Goal: Information Seeking & Learning: Understand process/instructions

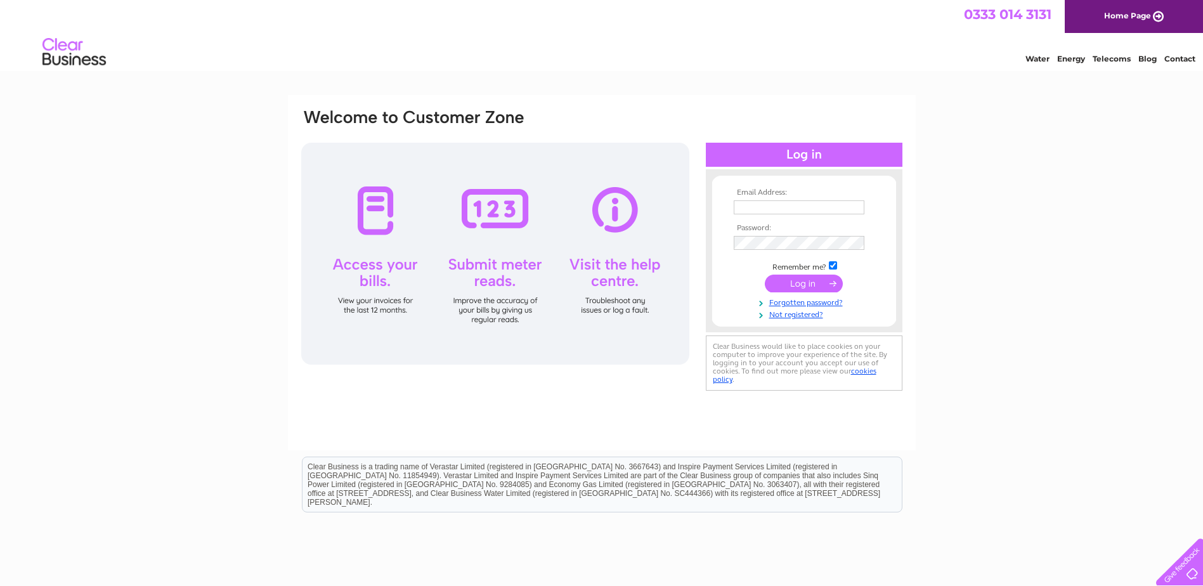
click at [820, 207] on input "text" at bounding box center [799, 207] width 131 height 14
type input "maesyresgob@hotmail.co.uk"
click at [803, 284] on input "submit" at bounding box center [804, 285] width 78 height 18
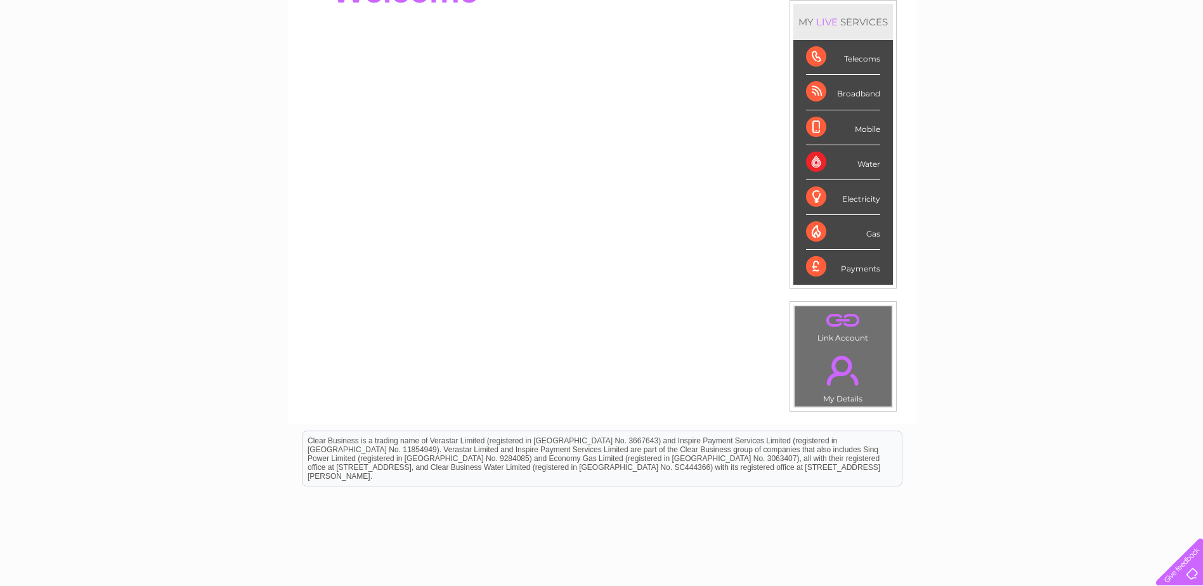
scroll to position [190, 0]
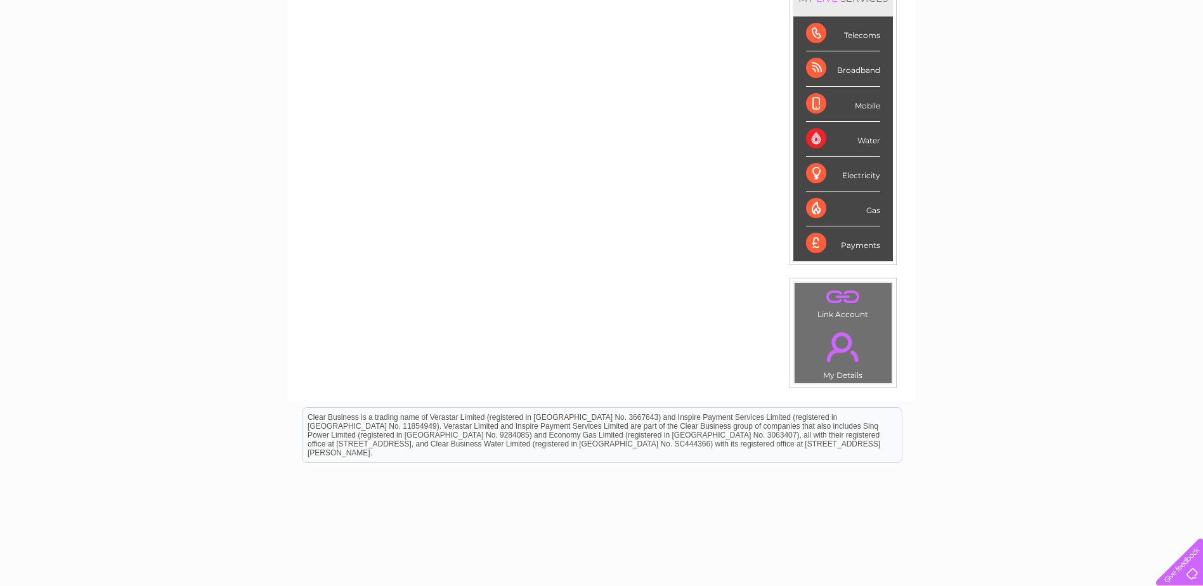
click at [835, 345] on link "." at bounding box center [843, 347] width 91 height 44
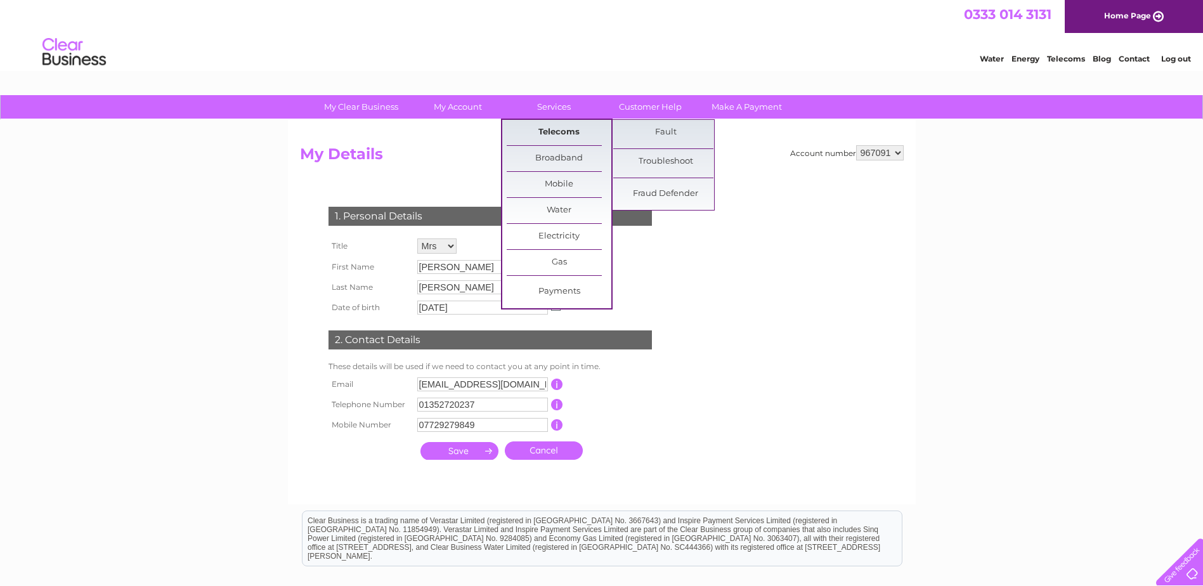
click at [552, 131] on link "Telecoms" at bounding box center [559, 132] width 105 height 25
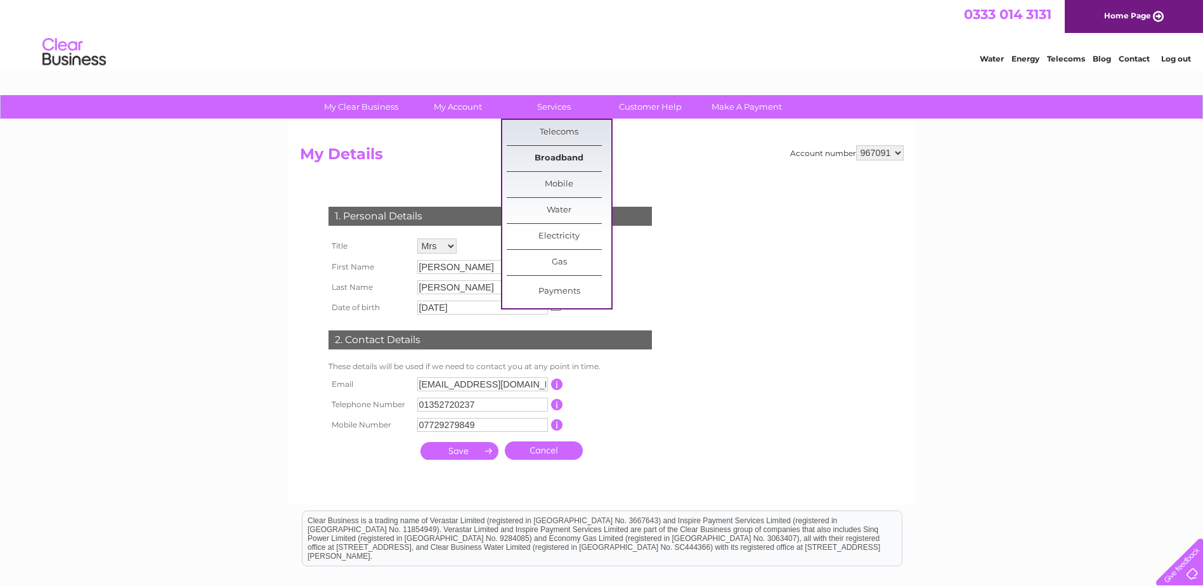
click at [555, 153] on link "Broadband" at bounding box center [559, 158] width 105 height 25
click at [555, 112] on link "Services" at bounding box center [554, 106] width 105 height 23
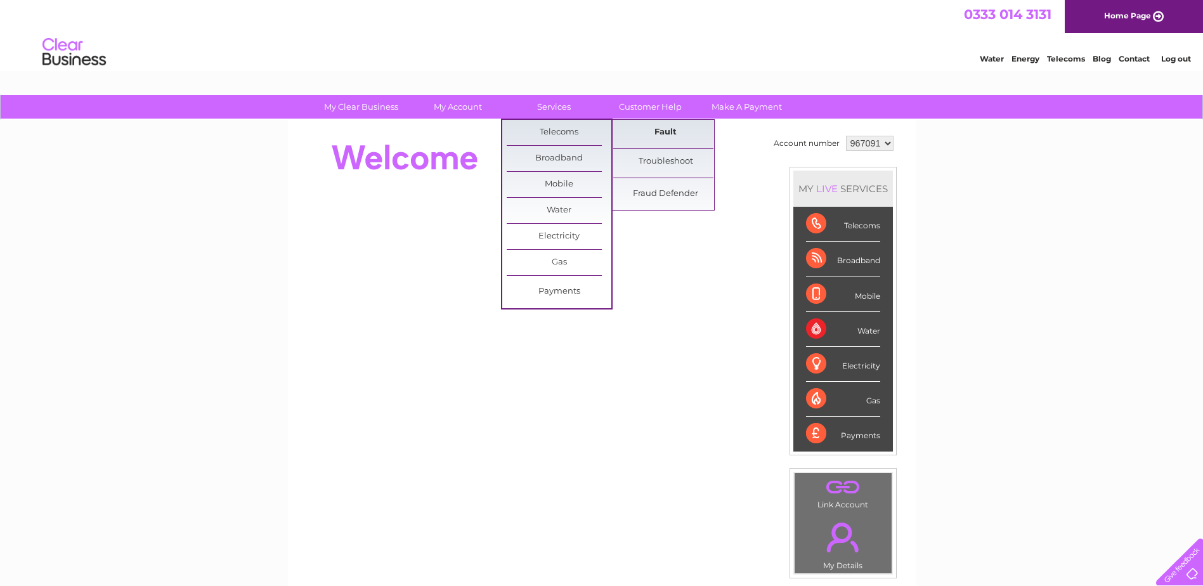
click at [655, 135] on link "Fault" at bounding box center [665, 132] width 105 height 25
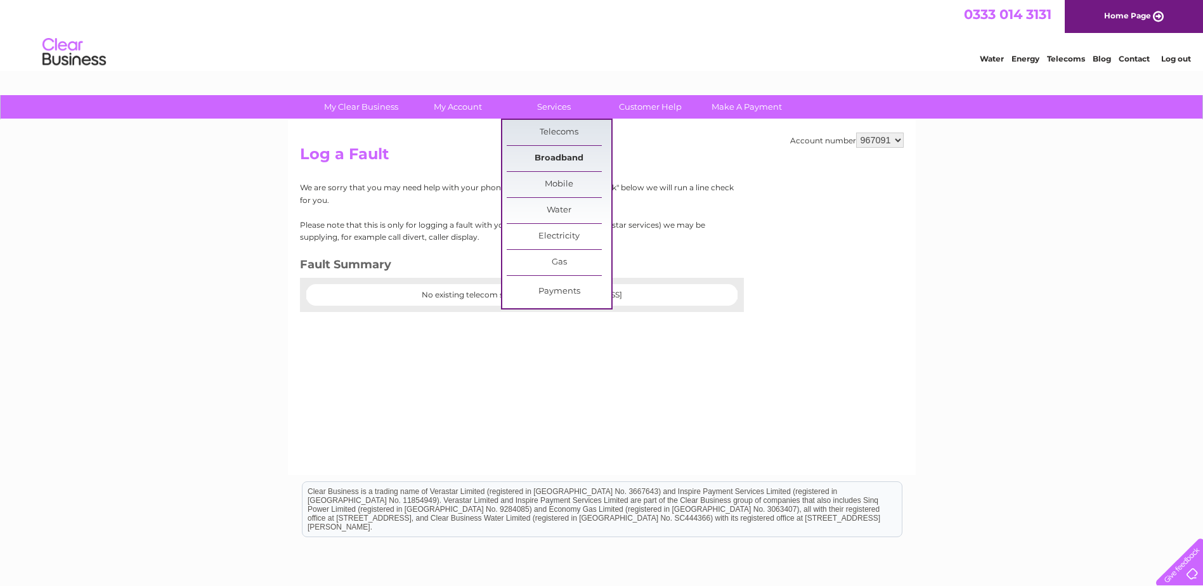
click at [556, 161] on link "Broadband" at bounding box center [559, 158] width 105 height 25
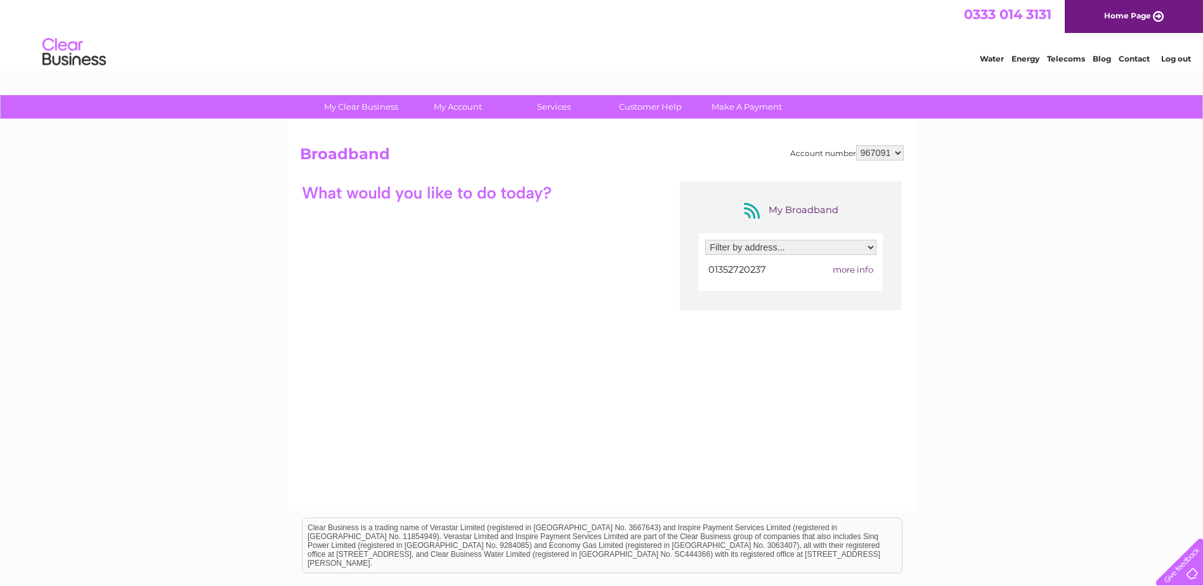
click at [870, 244] on select "Filter by address... [STREET_ADDRESS]" at bounding box center [790, 247] width 171 height 15
select select "2260706"
click at [705, 240] on select "Filter by address... [STREET_ADDRESS]" at bounding box center [790, 247] width 171 height 15
click at [857, 273] on span "more info" at bounding box center [853, 269] width 41 height 10
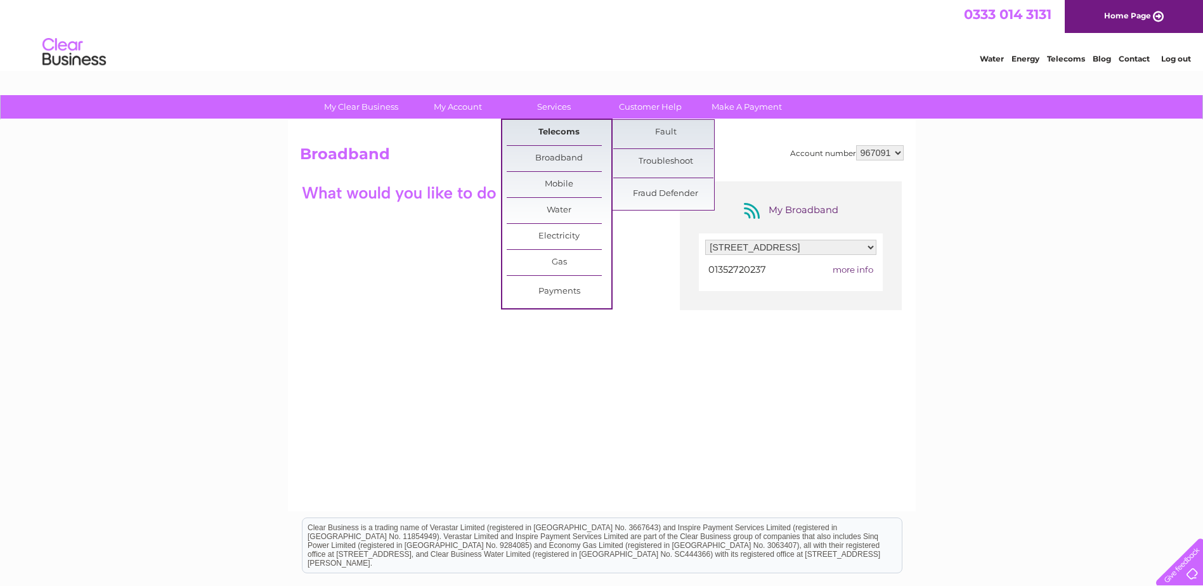
click at [550, 138] on link "Telecoms" at bounding box center [559, 132] width 105 height 25
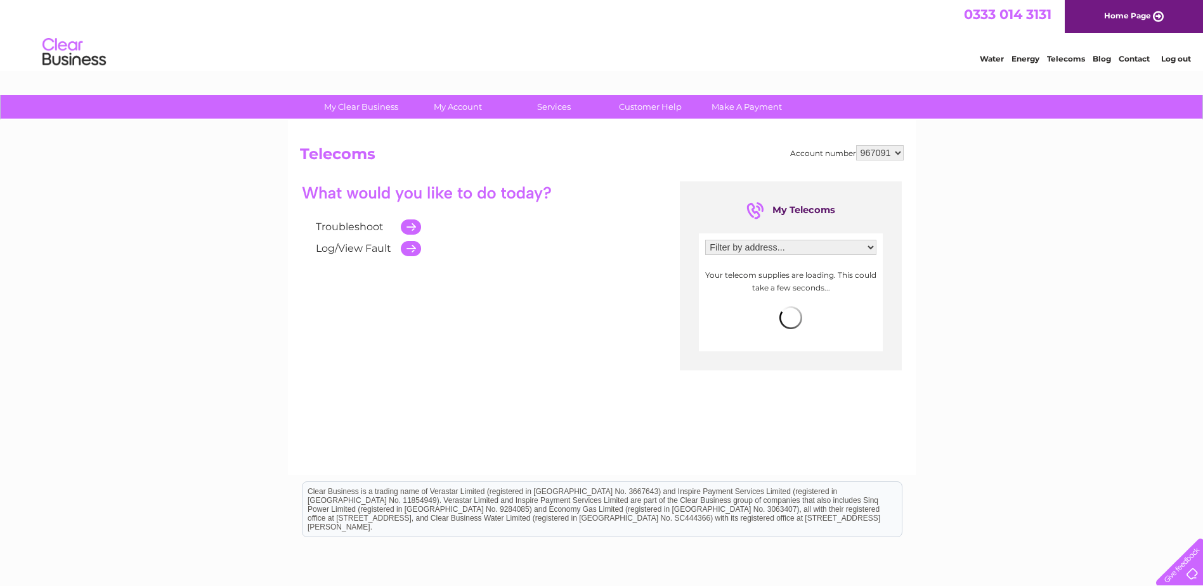
click at [563, 137] on div "Account number 967091 Telecoms Troubleshoot Log/View Fault My Telecoms Filter b…" at bounding box center [602, 297] width 628 height 355
click at [335, 226] on link "Troubleshoot" at bounding box center [350, 227] width 68 height 12
click at [871, 247] on select "Filter by address... 4 St. Michaels Drive, Caerwys, Mold, Clwyd, CH7 5BS" at bounding box center [790, 247] width 171 height 15
select select "2260706"
click at [705, 240] on select "Filter by address... 4 St. Michaels Drive, Caerwys, Mold, Clwyd, CH7 5BS" at bounding box center [790, 247] width 171 height 15
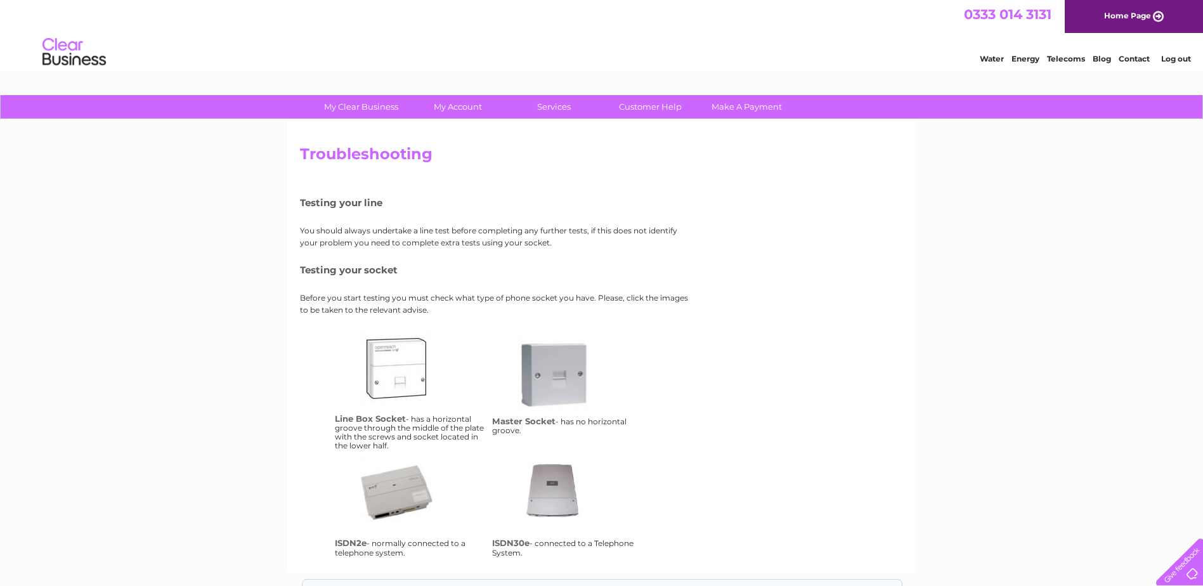
click at [1128, 61] on link "Contact" at bounding box center [1134, 59] width 31 height 10
